Goal: Check status: Check status

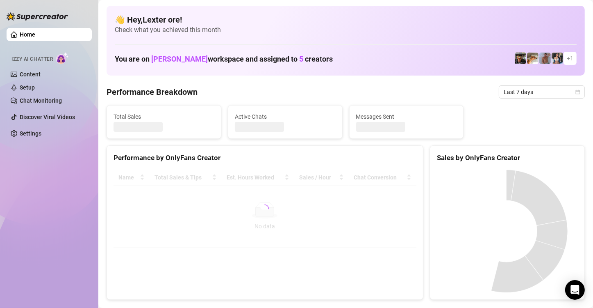
click at [574, 91] on div "Last 7 days" at bounding box center [542, 91] width 86 height 13
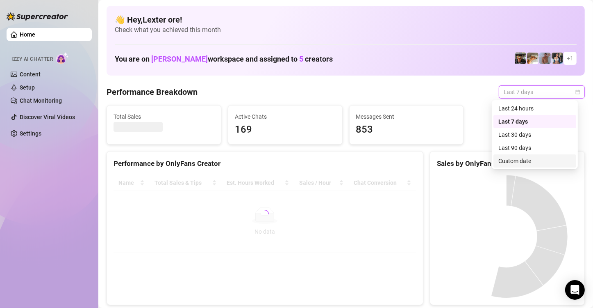
click at [518, 162] on div "Custom date" at bounding box center [535, 160] width 73 height 9
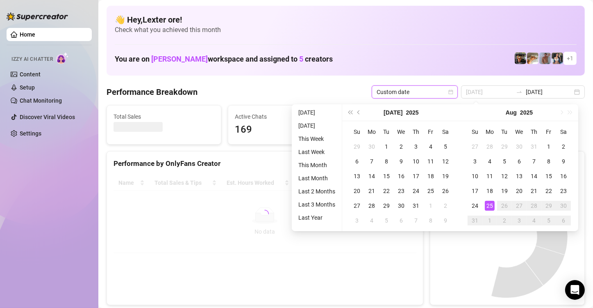
type input "[DATE]"
click at [488, 206] on div "25" at bounding box center [490, 206] width 10 height 10
click at [488, 205] on div "25" at bounding box center [490, 206] width 10 height 10
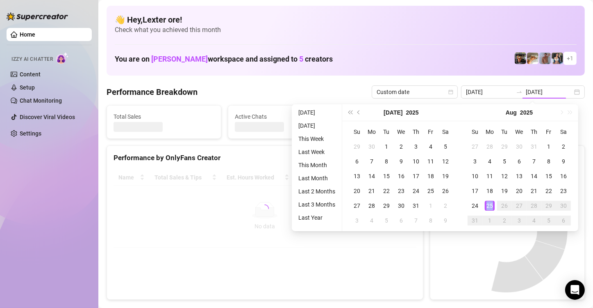
type input "[DATE]"
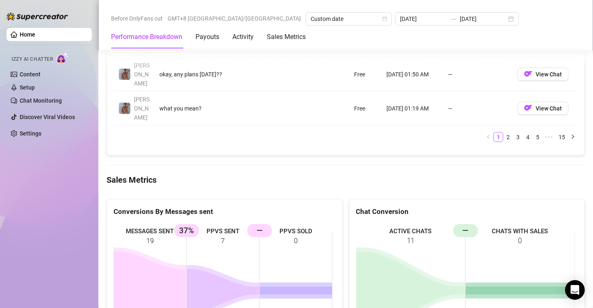
scroll to position [1066, 0]
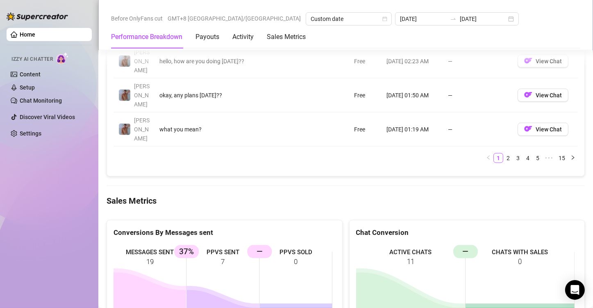
drag, startPoint x: 216, startPoint y: 121, endPoint x: 208, endPoint y: 120, distance: 7.8
click at [208, 244] on rect at bounding box center [223, 305] width 219 height 123
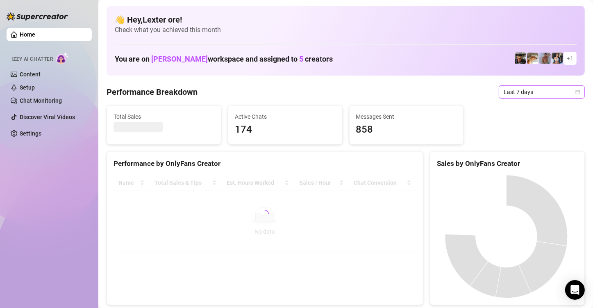
click at [576, 90] on icon "calendar" at bounding box center [578, 91] width 5 height 5
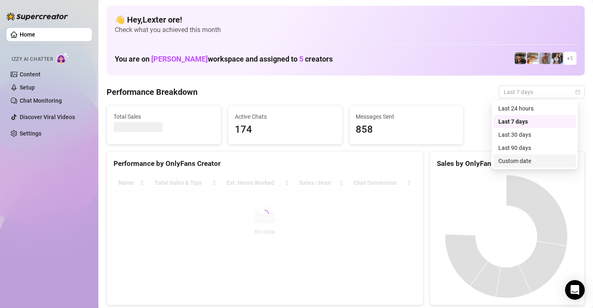
click at [515, 162] on div "Custom date" at bounding box center [535, 160] width 73 height 9
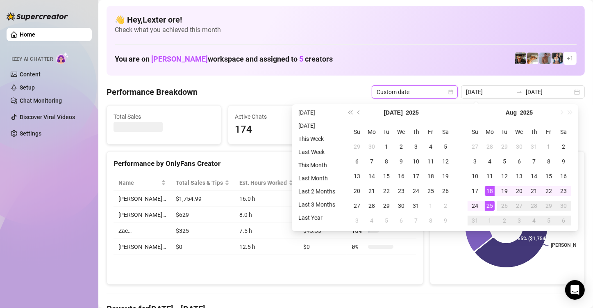
click at [492, 207] on div "25" at bounding box center [490, 206] width 10 height 10
click at [492, 206] on div "25" at bounding box center [490, 206] width 10 height 10
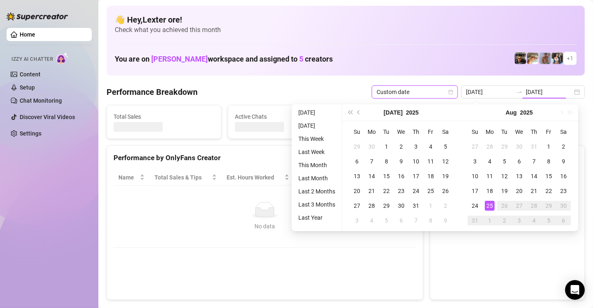
type input "[DATE]"
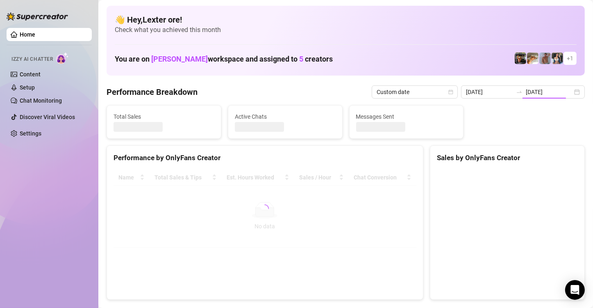
type input "[DATE]"
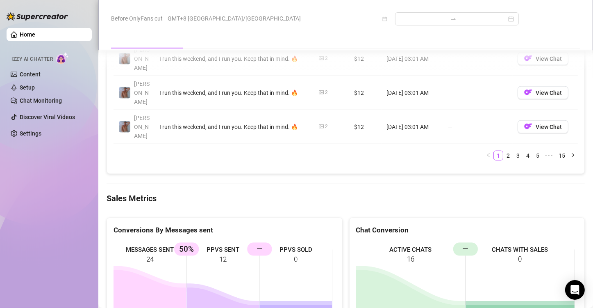
scroll to position [1066, 0]
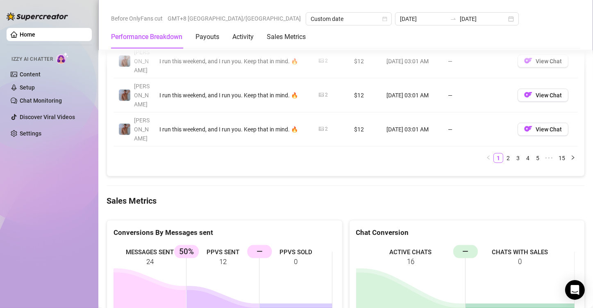
drag, startPoint x: 243, startPoint y: 123, endPoint x: 214, endPoint y: 120, distance: 28.9
click at [214, 244] on rect at bounding box center [223, 305] width 219 height 123
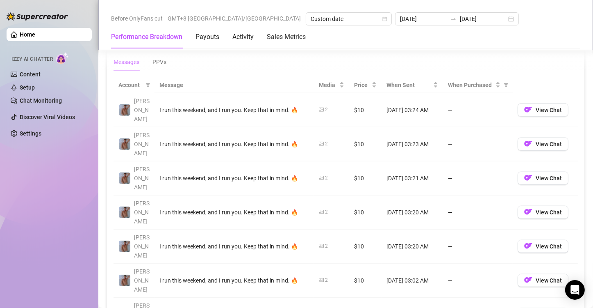
scroll to position [943, 0]
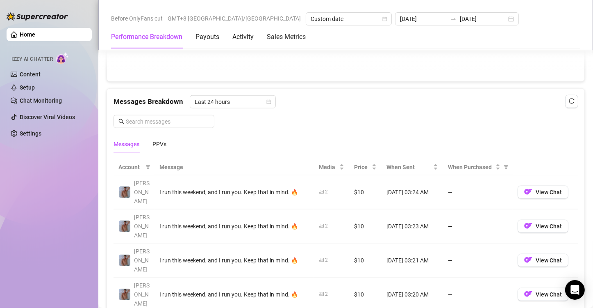
scroll to position [697, 0]
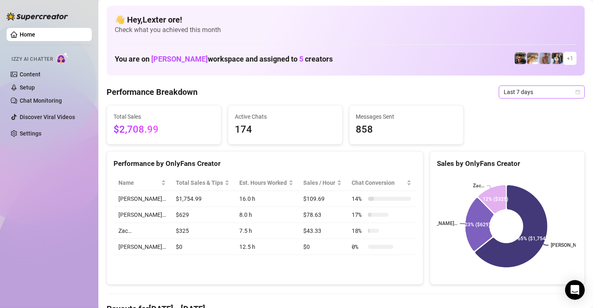
click at [576, 91] on icon "calendar" at bounding box center [578, 91] width 5 height 5
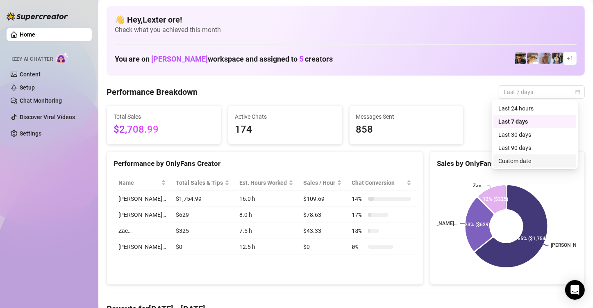
click at [528, 158] on div "Custom date" at bounding box center [535, 160] width 73 height 9
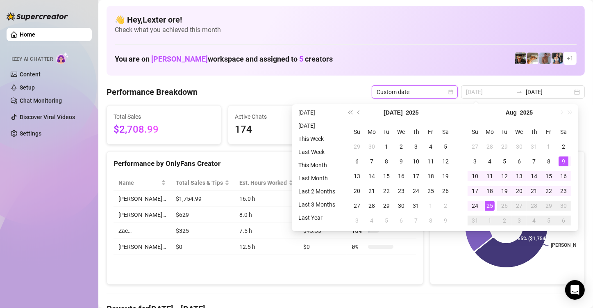
type input "[DATE]"
click at [489, 205] on div "25" at bounding box center [490, 206] width 10 height 10
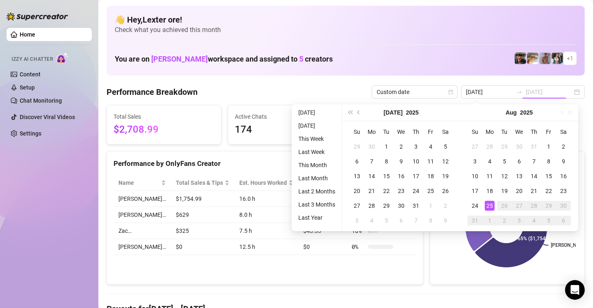
click at [489, 204] on div "25" at bounding box center [490, 206] width 10 height 10
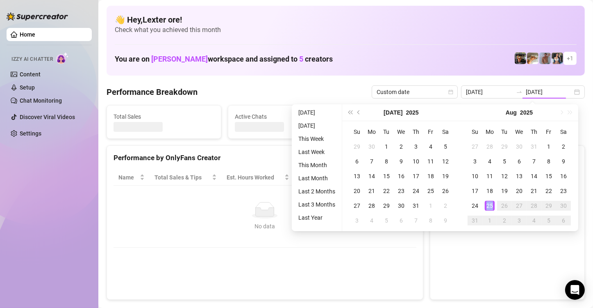
type input "[DATE]"
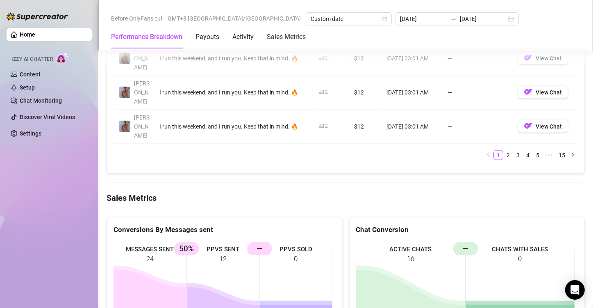
scroll to position [1066, 0]
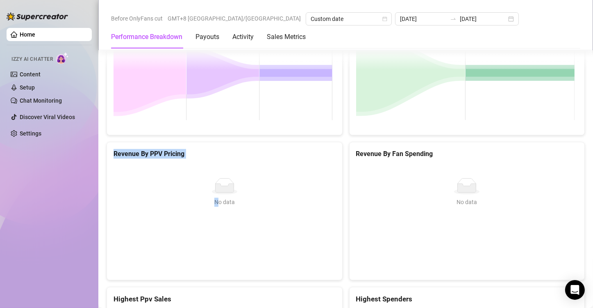
drag, startPoint x: 227, startPoint y: 121, endPoint x: 206, endPoint y: 118, distance: 20.8
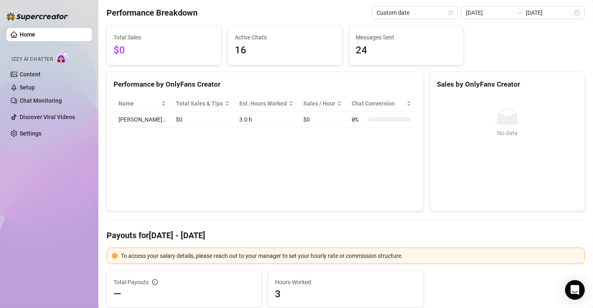
scroll to position [0, 0]
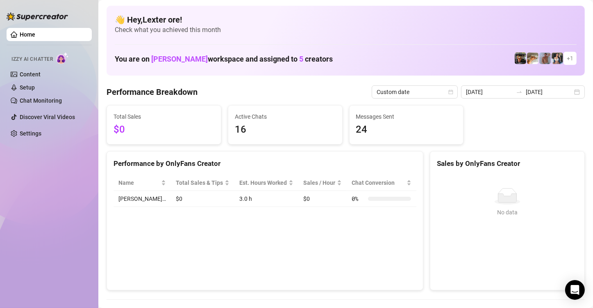
drag, startPoint x: 231, startPoint y: 220, endPoint x: 237, endPoint y: 228, distance: 9.9
click at [232, 220] on div "Performance by OnlyFans Creator Name Total Sales & Tips Est. Hours Worked Sales…" at bounding box center [265, 220] width 317 height 139
click at [570, 94] on div "2025-08-25 2025-08-25" at bounding box center [523, 91] width 124 height 13
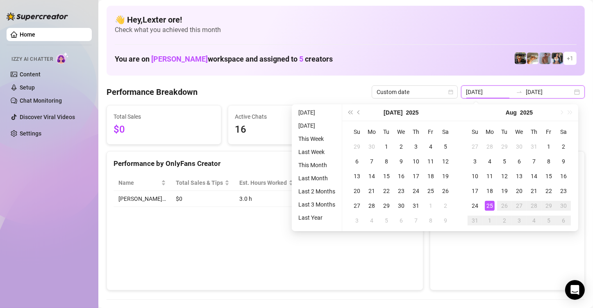
type input "[DATE]"
click at [491, 207] on div "25" at bounding box center [490, 206] width 10 height 10
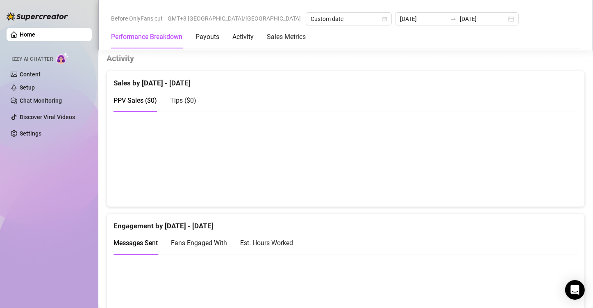
scroll to position [369, 0]
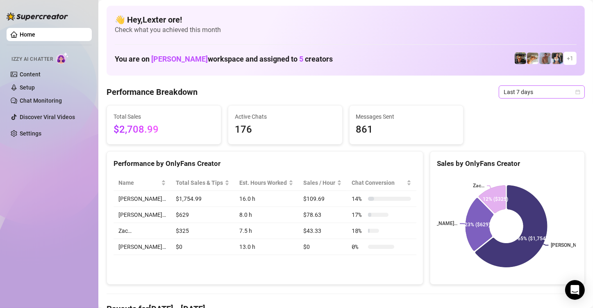
click at [576, 91] on icon "calendar" at bounding box center [578, 91] width 5 height 5
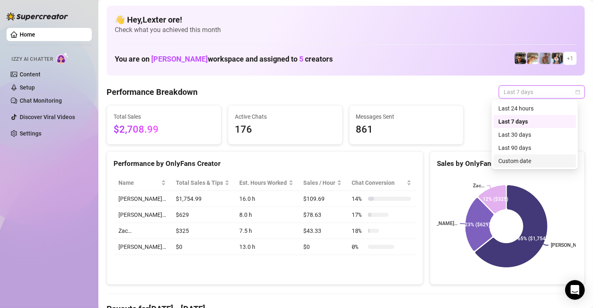
click at [507, 158] on div "Custom date" at bounding box center [535, 160] width 73 height 9
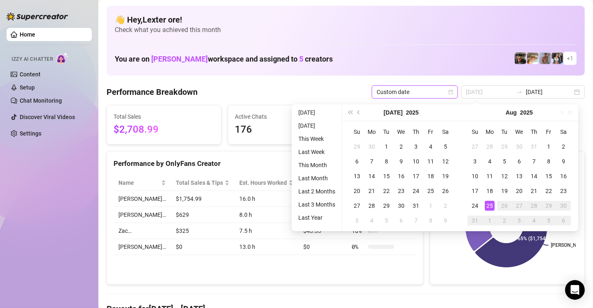
type input "[DATE]"
click at [492, 206] on div "25" at bounding box center [490, 206] width 10 height 10
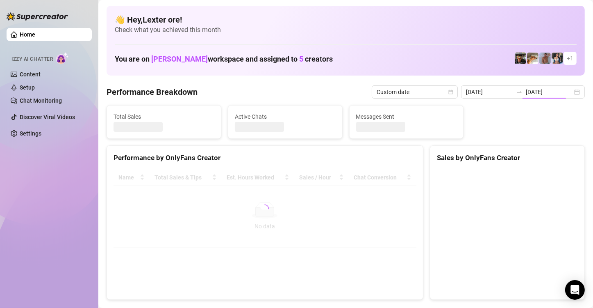
type input "[DATE]"
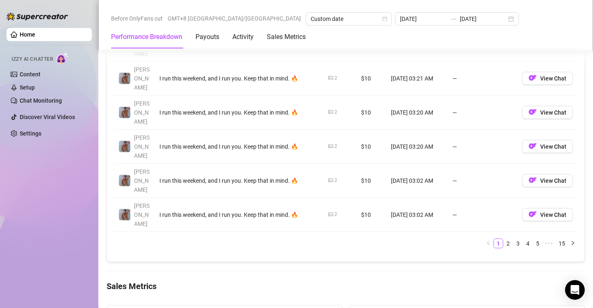
scroll to position [984, 0]
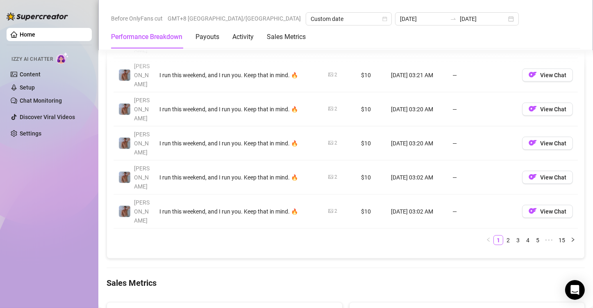
drag, startPoint x: 230, startPoint y: 209, endPoint x: 223, endPoint y: 205, distance: 7.5
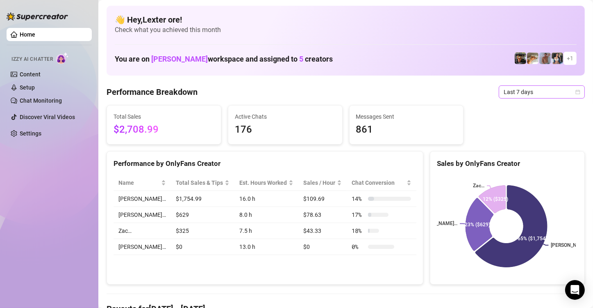
click at [567, 92] on span "Last 7 days" at bounding box center [542, 92] width 76 height 12
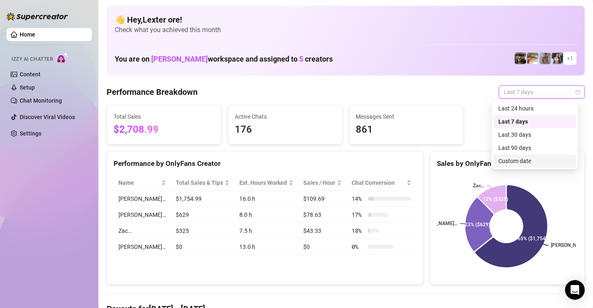
click at [502, 162] on div "Custom date" at bounding box center [535, 160] width 73 height 9
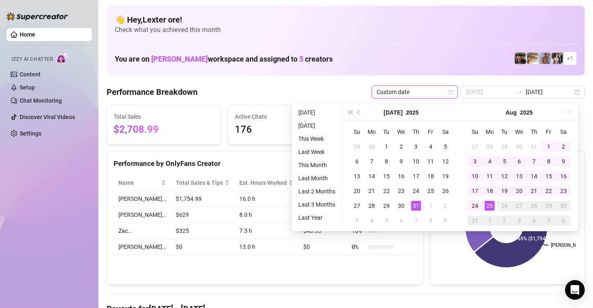
type input "[DATE]"
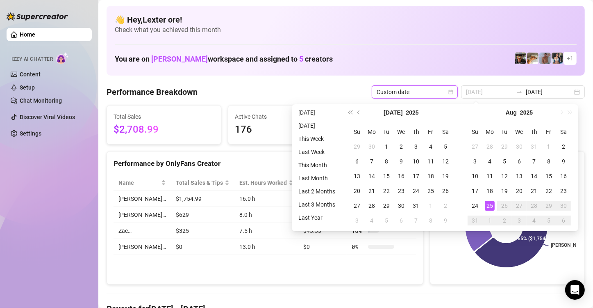
click at [490, 208] on div "25" at bounding box center [490, 206] width 10 height 10
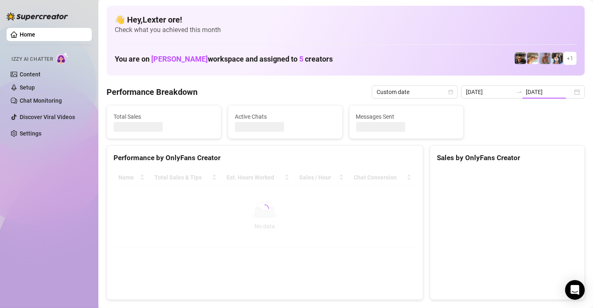
type input "[DATE]"
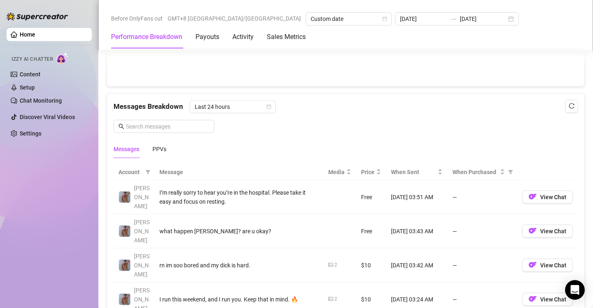
scroll to position [574, 0]
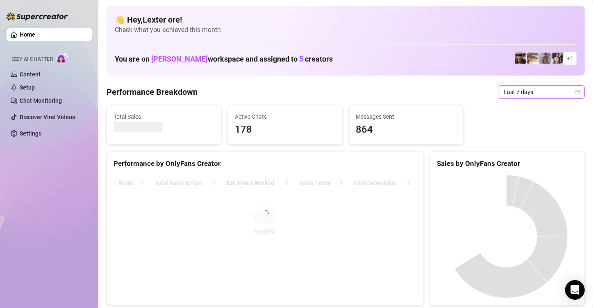
click at [576, 94] on icon "calendar" at bounding box center [578, 91] width 5 height 5
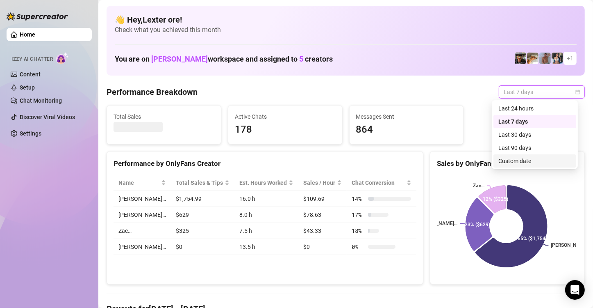
click at [534, 159] on div "Custom date" at bounding box center [535, 160] width 73 height 9
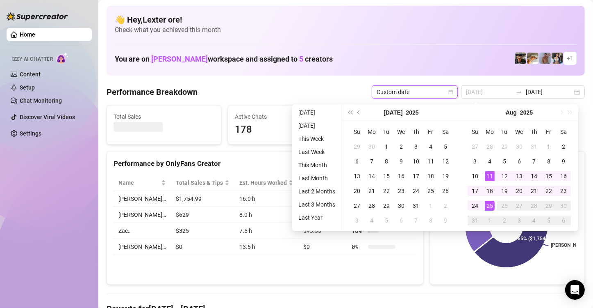
type input "[DATE]"
click at [490, 203] on div "25" at bounding box center [490, 206] width 10 height 10
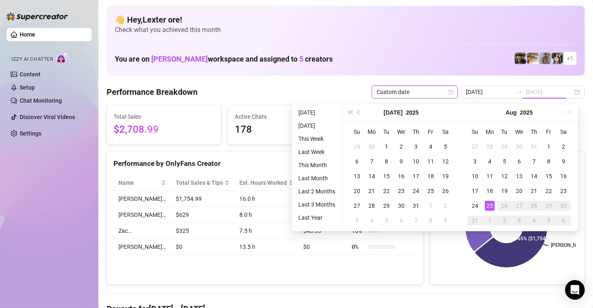
click at [490, 203] on div "25" at bounding box center [490, 206] width 10 height 10
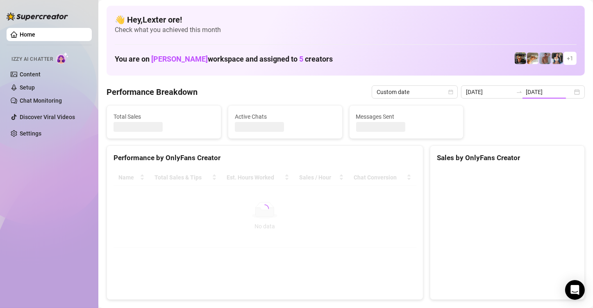
type input "[DATE]"
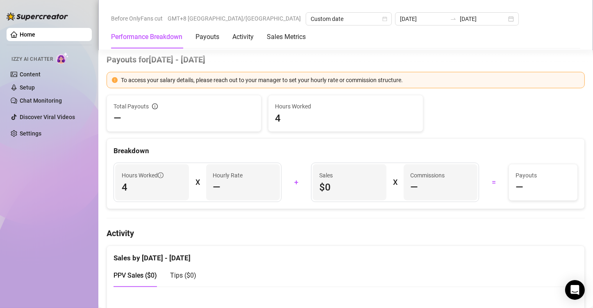
scroll to position [82, 0]
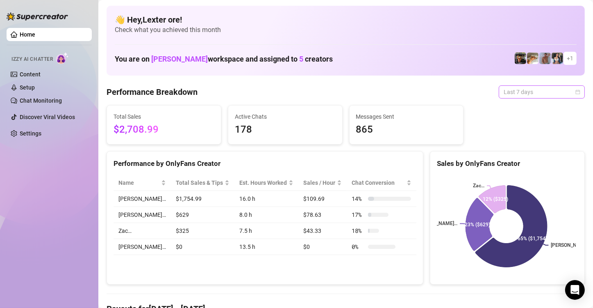
click at [570, 87] on span "Last 7 days" at bounding box center [542, 92] width 76 height 12
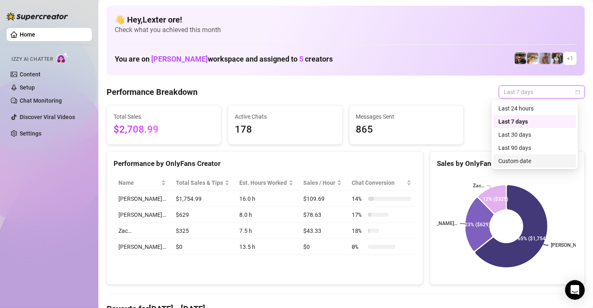
click at [520, 163] on div "Custom date" at bounding box center [535, 160] width 73 height 9
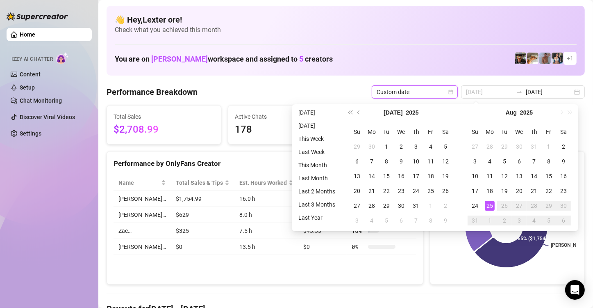
type input "[DATE]"
click at [489, 205] on div "25" at bounding box center [490, 206] width 10 height 10
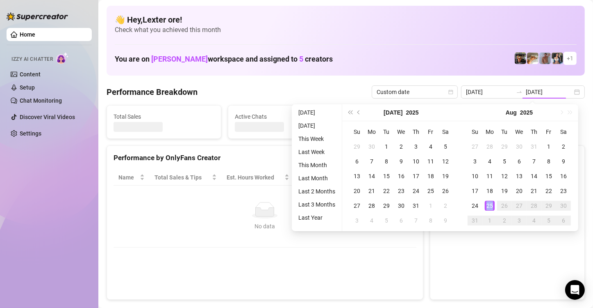
type input "[DATE]"
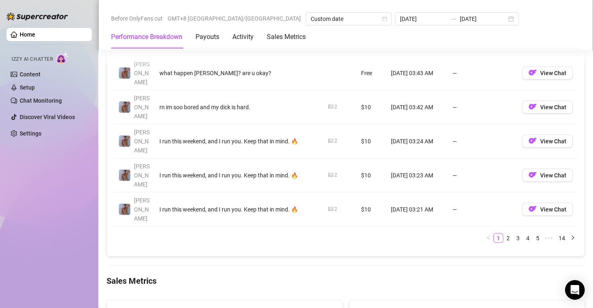
scroll to position [820, 0]
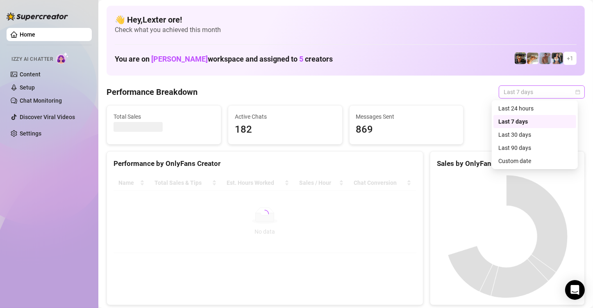
click at [566, 89] on span "Last 7 days" at bounding box center [542, 92] width 76 height 12
click at [520, 161] on div "Custom date" at bounding box center [535, 160] width 73 height 9
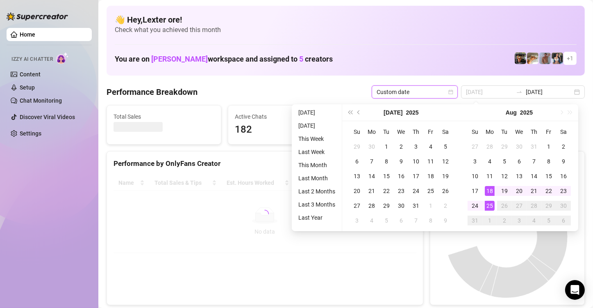
type input "[DATE]"
click at [491, 207] on div "25" at bounding box center [490, 206] width 10 height 10
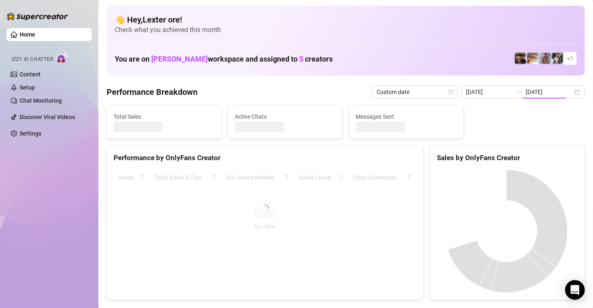
type input "[DATE]"
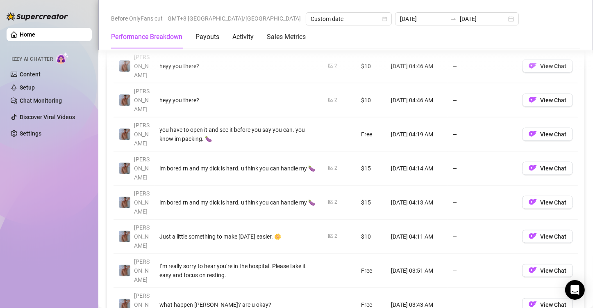
scroll to position [1066, 0]
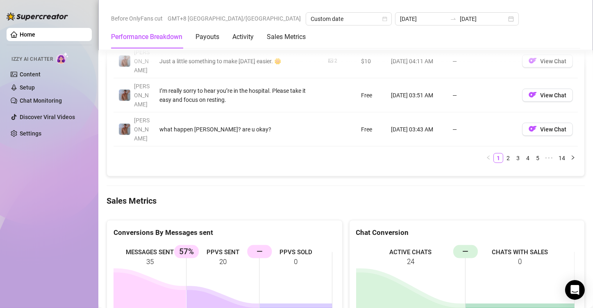
drag, startPoint x: 233, startPoint y: 139, endPoint x: 219, endPoint y: 141, distance: 13.4
click at [219, 244] on rect at bounding box center [223, 305] width 219 height 123
